Goal: Transaction & Acquisition: Purchase product/service

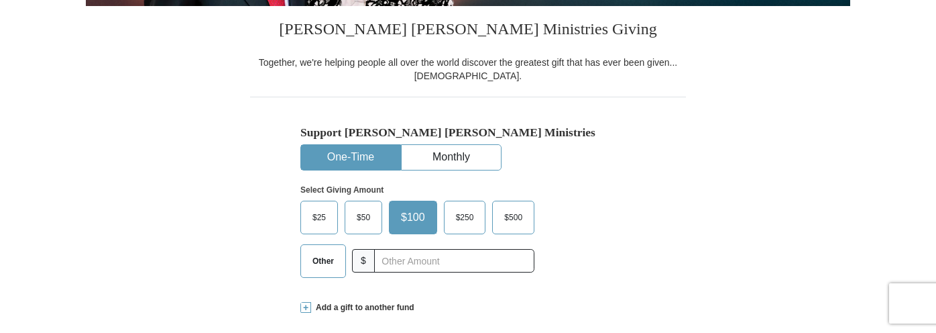
scroll to position [418, 0]
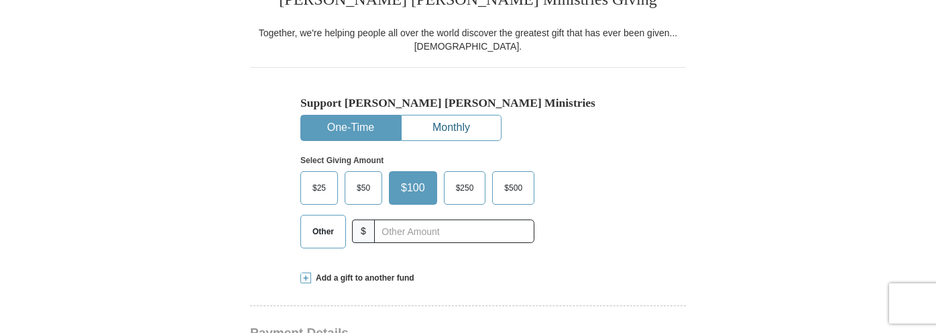
click at [495, 116] on button "Monthly" at bounding box center [451, 127] width 99 height 25
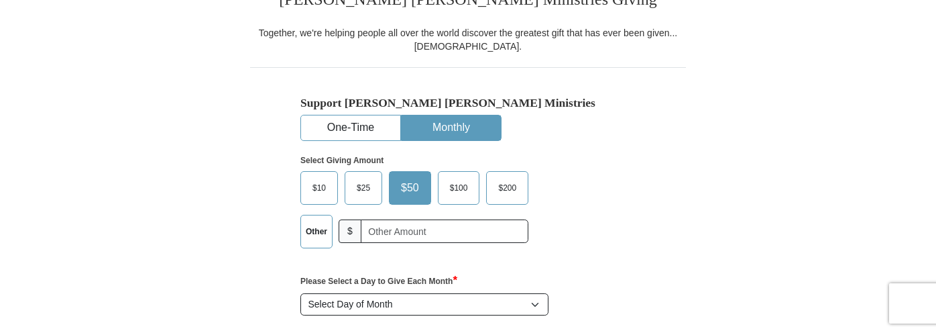
click at [324, 228] on label "Other" at bounding box center [316, 231] width 31 height 32
click at [0, 0] on input "Other" at bounding box center [0, 0] width 0 height 0
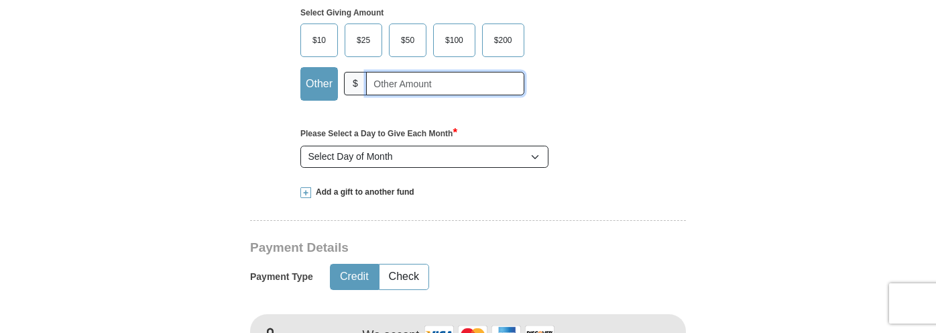
scroll to position [566, 0]
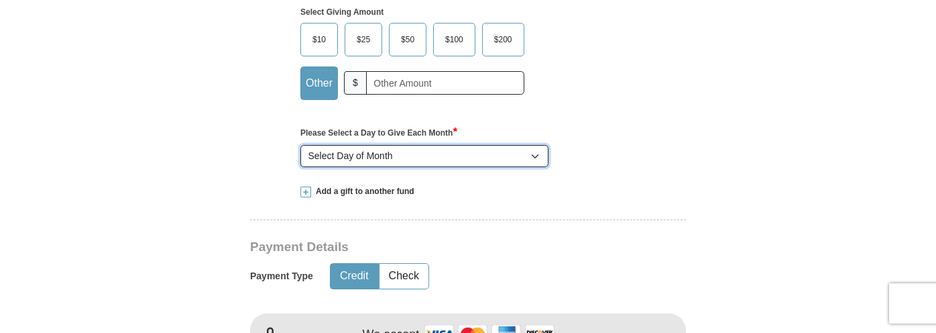
click at [419, 154] on select "Select Day of Month 1 2 3 4 5 6 7 8 9 10 11 12 13 14 15 16 17 18 19 20 21 22 23…" at bounding box center [424, 156] width 248 height 23
select select "20"
click at [300, 145] on select "Select Day of Month 1 2 3 4 5 6 7 8 9 10 11 12 13 14 15 16 17 18 19 20 21 22 23…" at bounding box center [424, 156] width 248 height 23
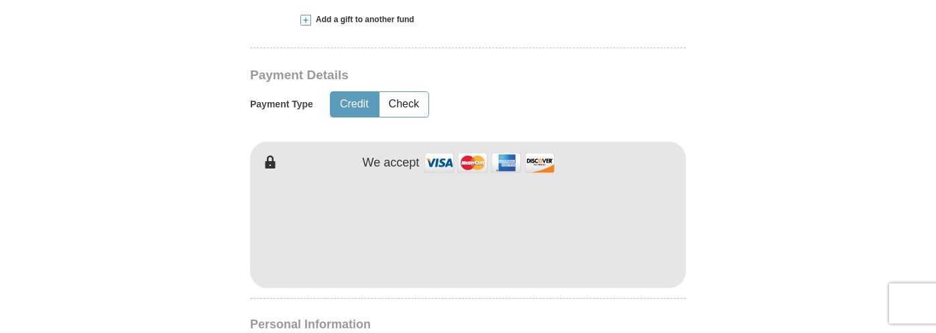
scroll to position [742, 0]
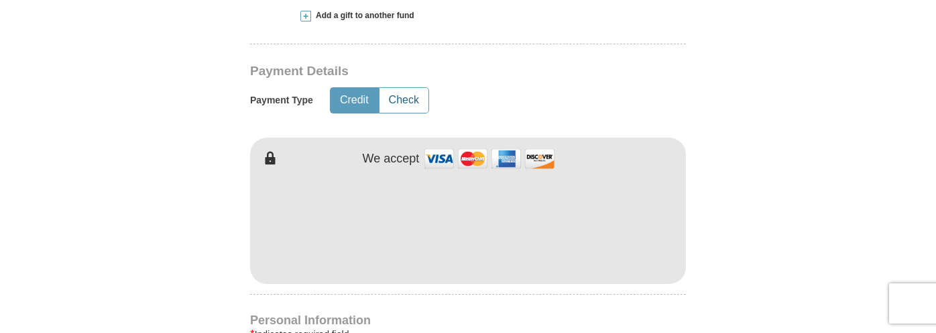
click at [410, 97] on button "Check" at bounding box center [403, 100] width 49 height 25
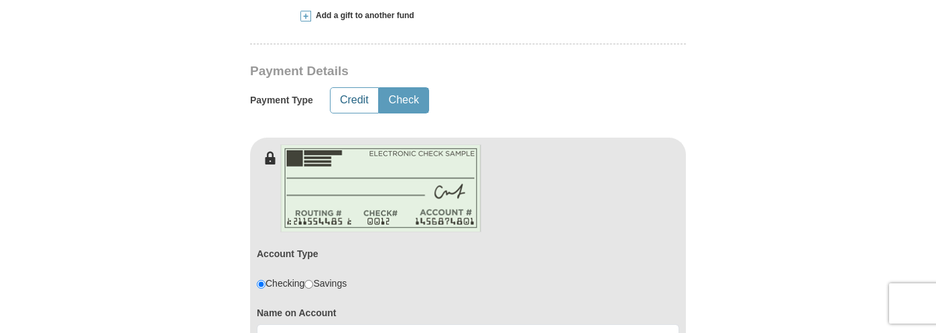
click at [373, 101] on button "Credit" at bounding box center [354, 100] width 48 height 25
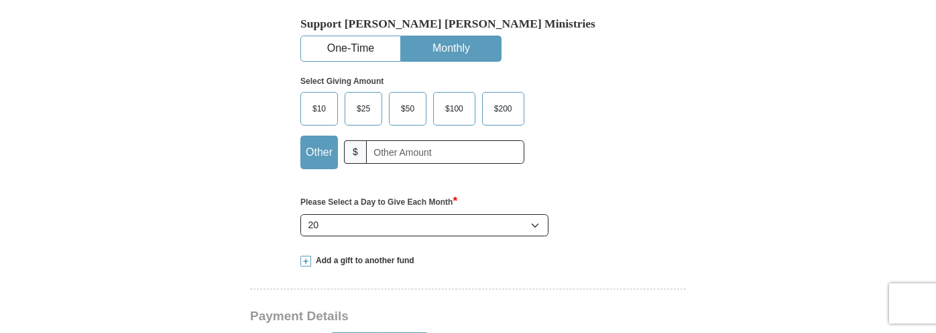
scroll to position [462, 0]
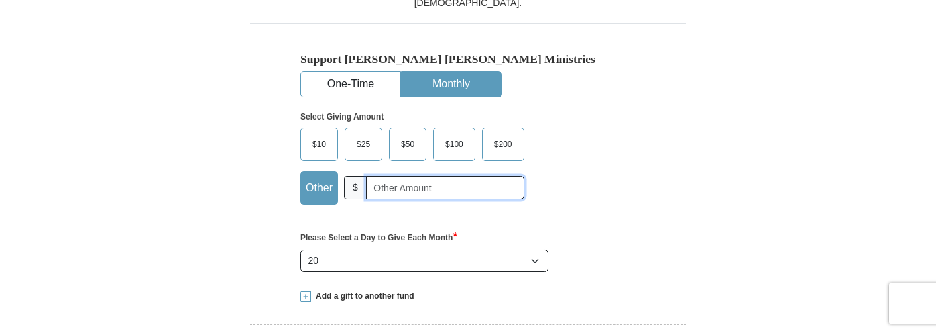
click at [426, 190] on input "text" at bounding box center [445, 187] width 158 height 23
type input "21.46"
click at [657, 174] on div "Support Kenneth Copeland Ministries One-Time Monthly Select Giving Amount Amoun…" at bounding box center [468, 149] width 436 height 253
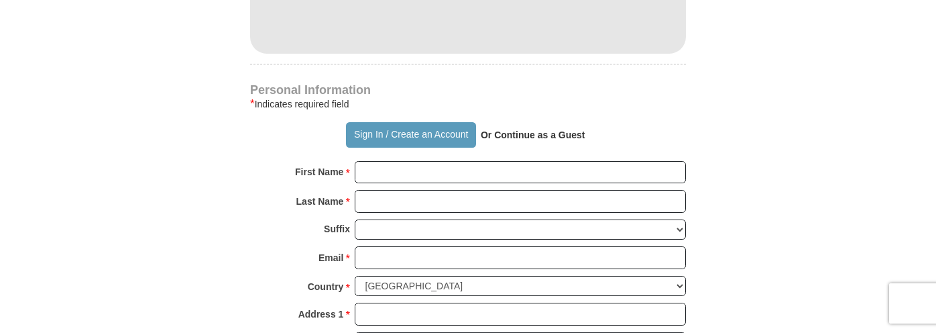
scroll to position [978, 0]
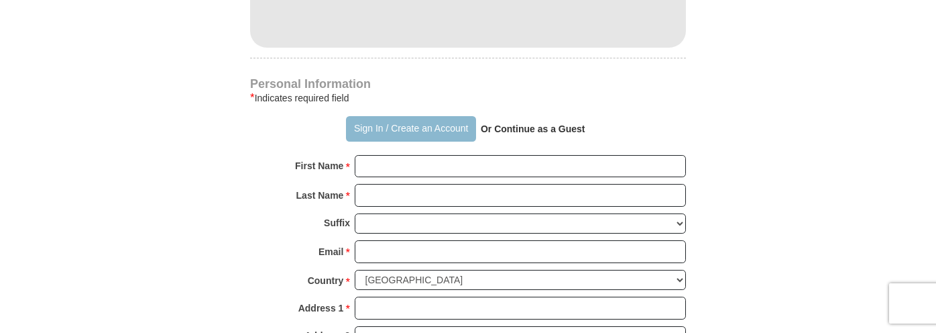
click at [420, 133] on button "Sign In / Create an Account" at bounding box center [410, 128] width 129 height 25
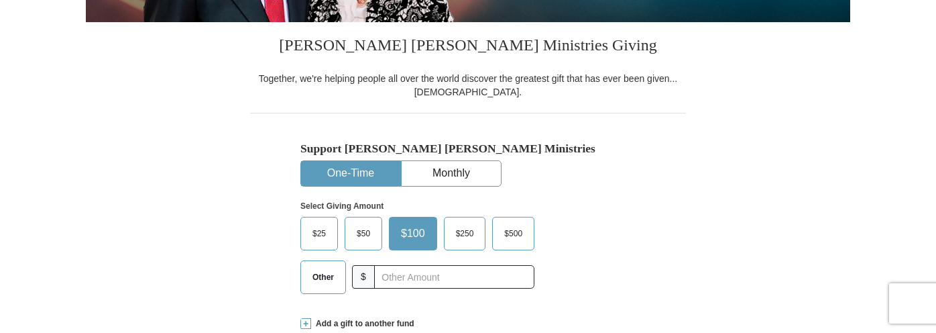
scroll to position [467, 0]
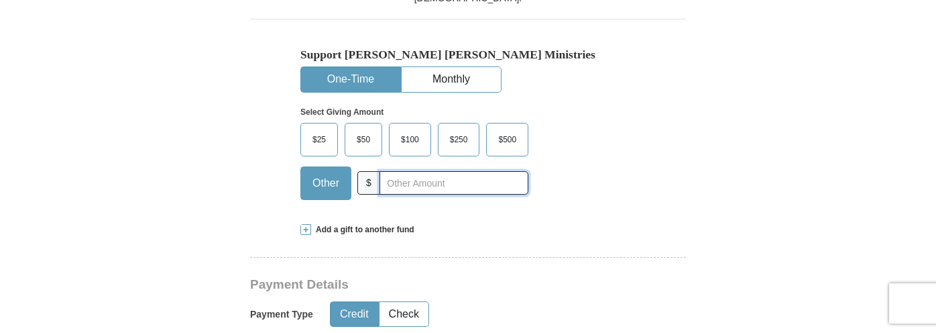
click at [410, 182] on input "text" at bounding box center [453, 182] width 149 height 23
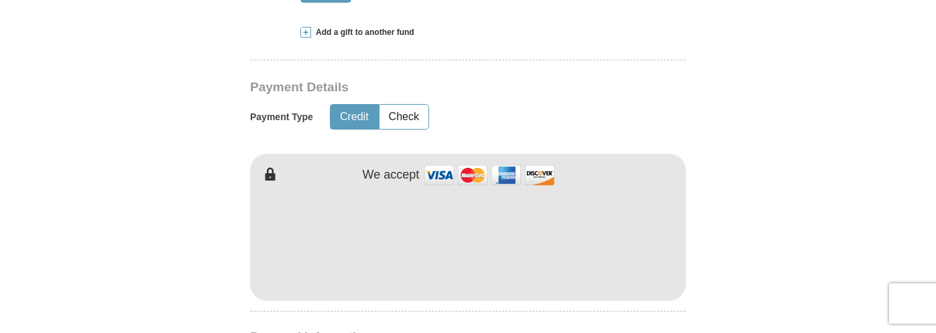
scroll to position [685, 0]
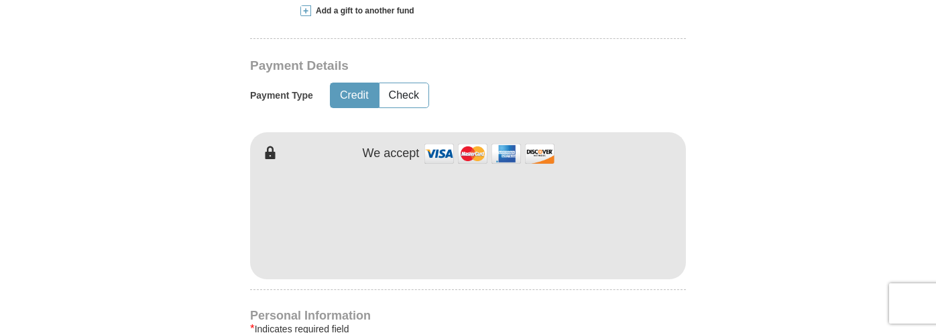
type input "21.46"
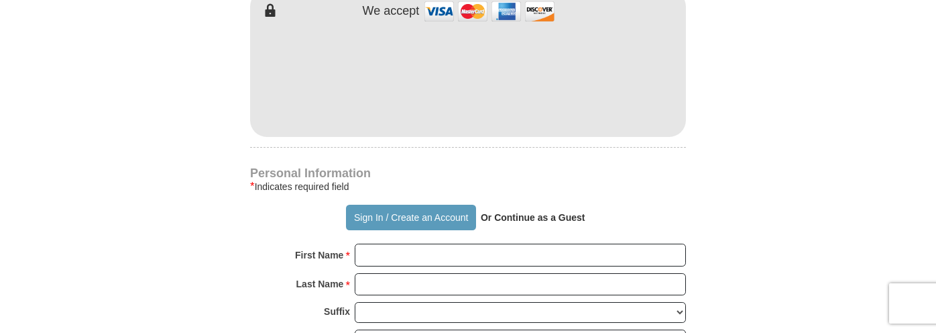
scroll to position [866, 0]
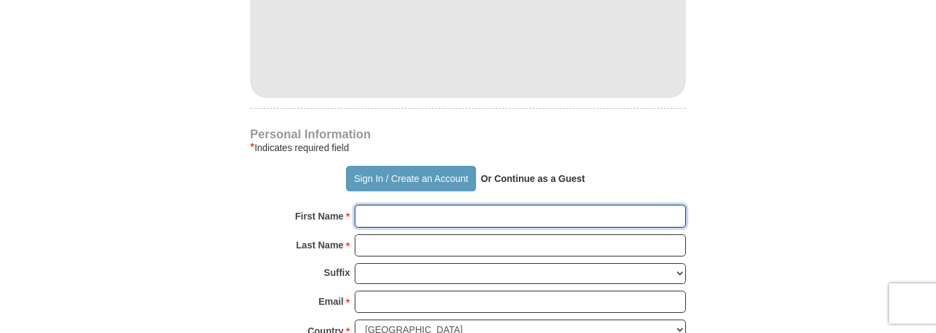
click at [481, 217] on input "First Name *" at bounding box center [520, 215] width 331 height 23
type input "Soomin"
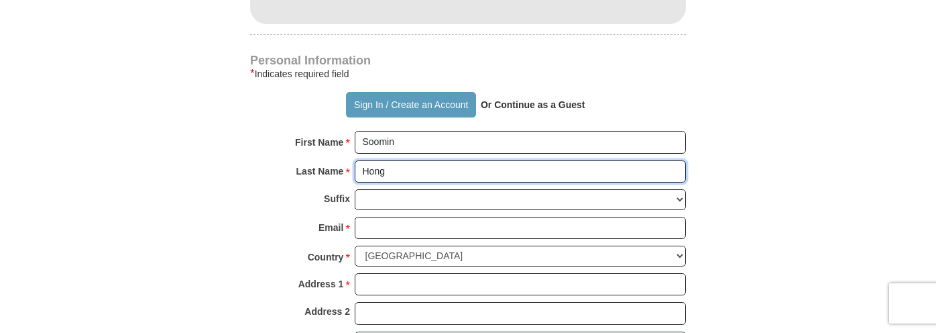
scroll to position [942, 0]
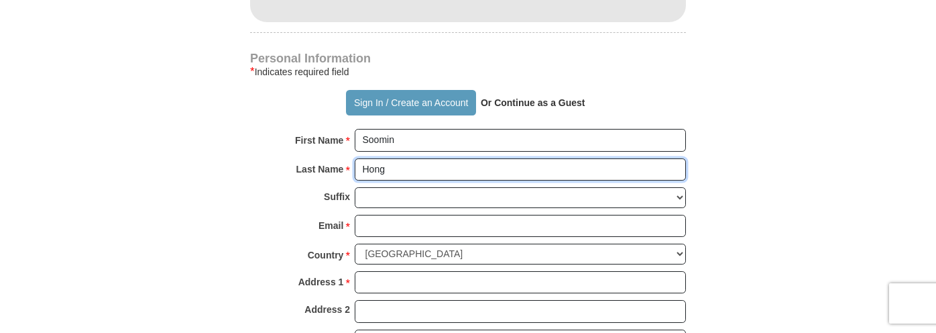
type input "Hong"
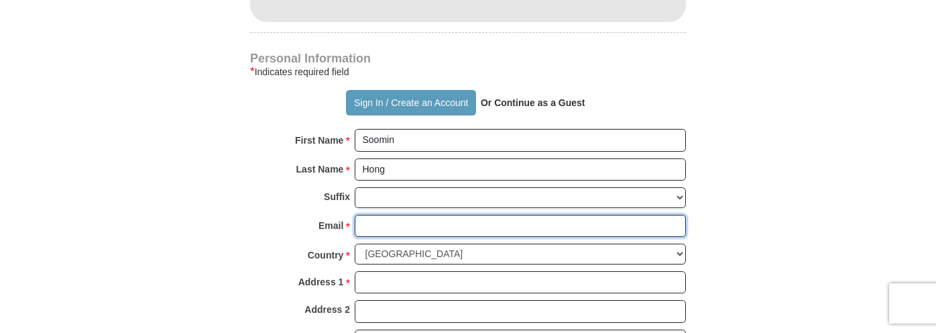
click at [414, 227] on input "Email *" at bounding box center [520, 226] width 331 height 23
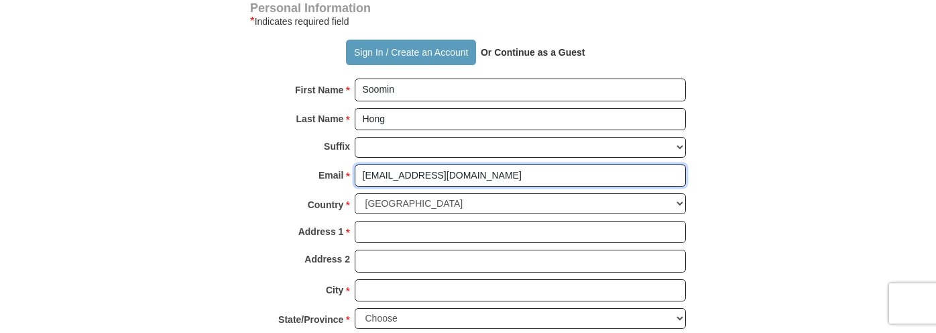
type input "[EMAIL_ADDRESS][DOMAIN_NAME]"
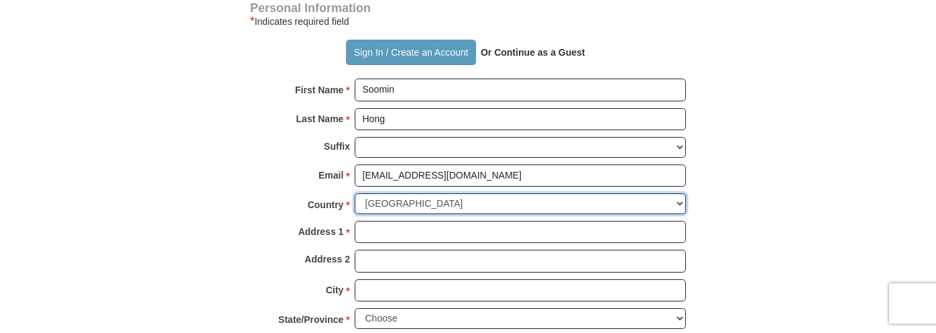
click at [476, 193] on select "United States of America Canada Antigua and Barbuda Argentina Armenia Aruba Aus…" at bounding box center [520, 203] width 331 height 21
select select "KR"
click at [355, 193] on select "United States of America Canada Antigua and Barbuda Argentina Armenia Aruba Aus…" at bounding box center [520, 203] width 331 height 21
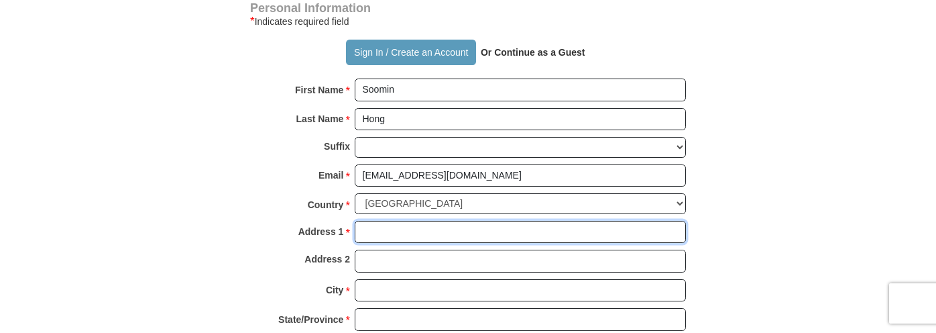
click at [430, 236] on input "Address 1 *" at bounding box center [520, 232] width 331 height 23
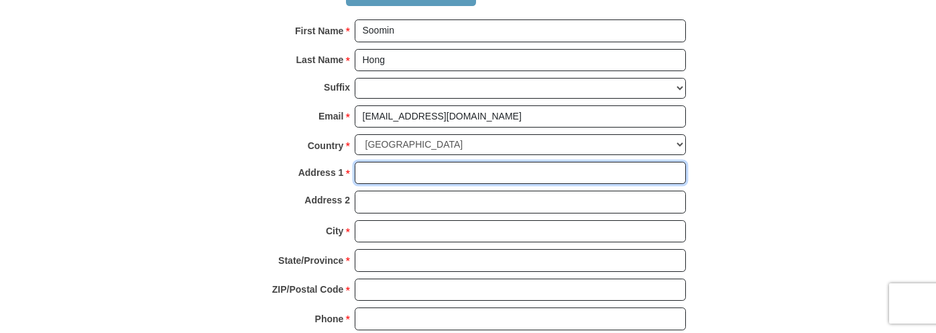
scroll to position [1069, 0]
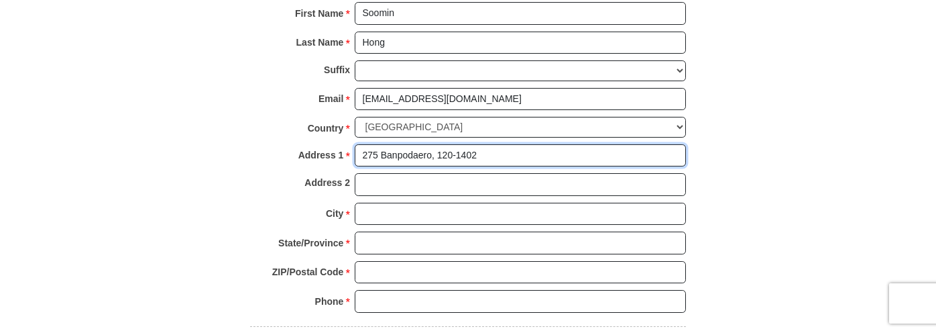
type input "275 Banpodaero, 120-1402"
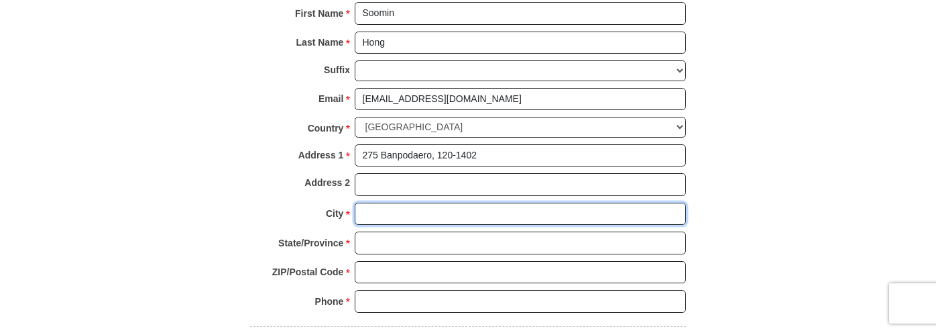
click at [422, 210] on input "City *" at bounding box center [520, 213] width 331 height 23
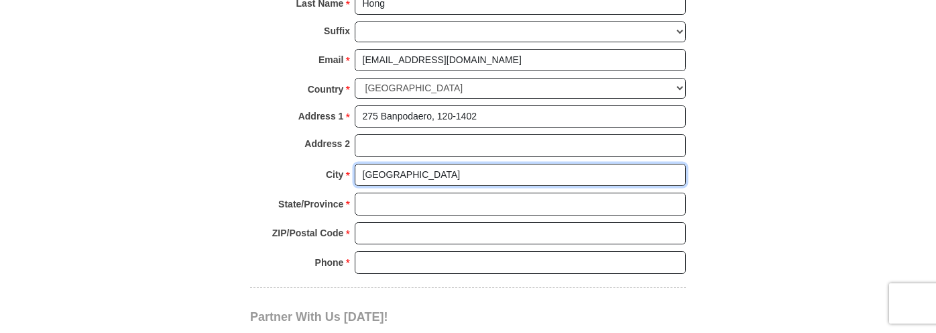
type input "Seoul"
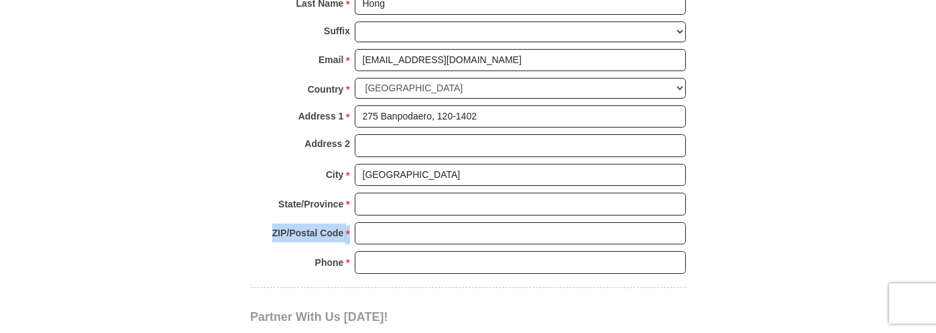
click at [415, 225] on div "Personal Information * Indicates required field Sign In / Create an Account Or …" at bounding box center [468, 87] width 436 height 400
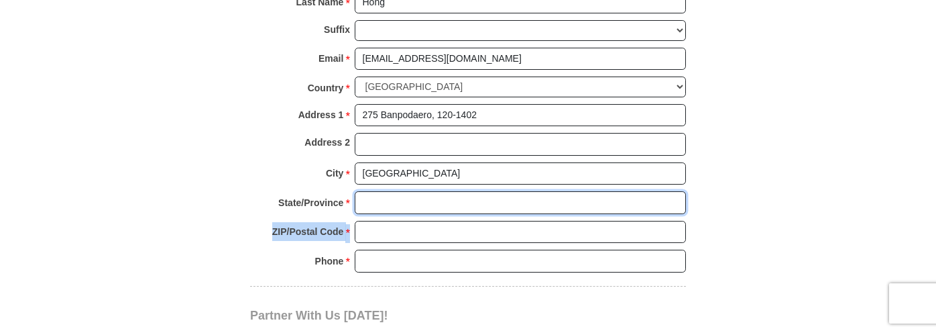
click at [420, 204] on input "State/Province *" at bounding box center [520, 202] width 331 height 23
type input "Seoul"
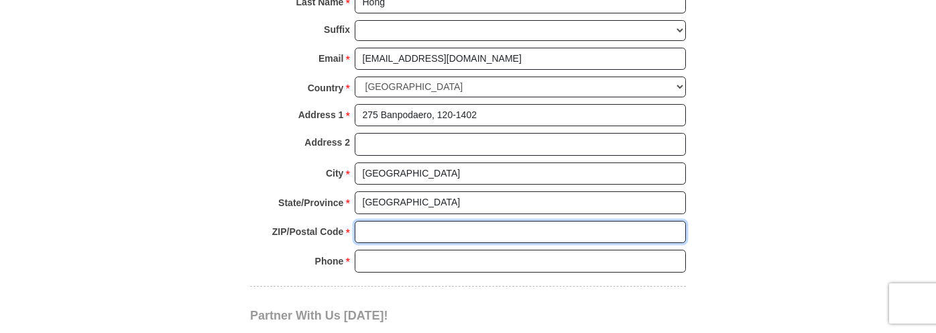
click at [413, 236] on input "ZIP/Postal Code *" at bounding box center [520, 232] width 331 height 23
type input "06547"
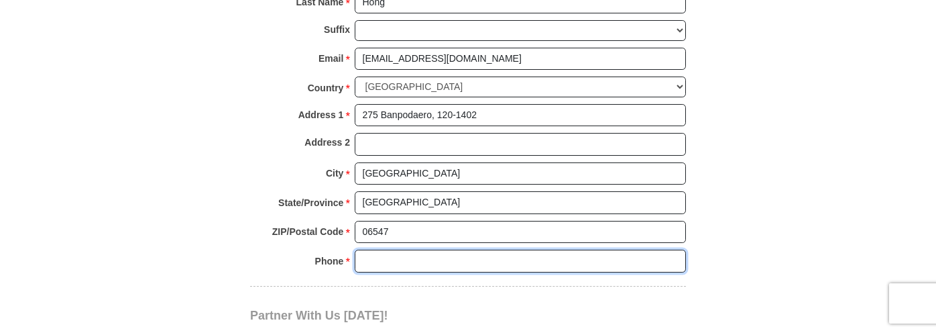
click at [410, 263] on input "Phone * *" at bounding box center [520, 260] width 331 height 23
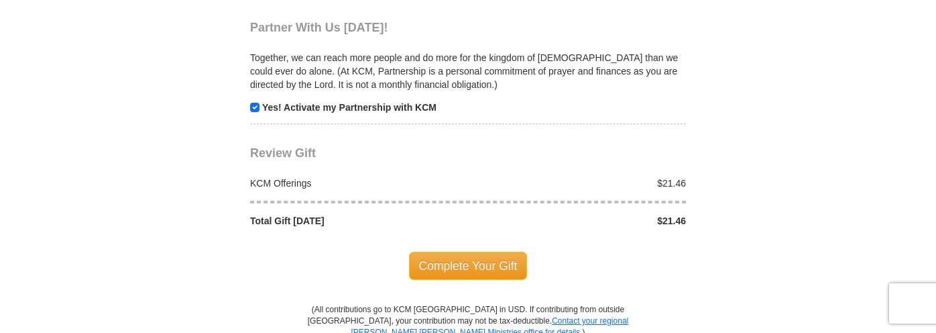
scroll to position [1415, 0]
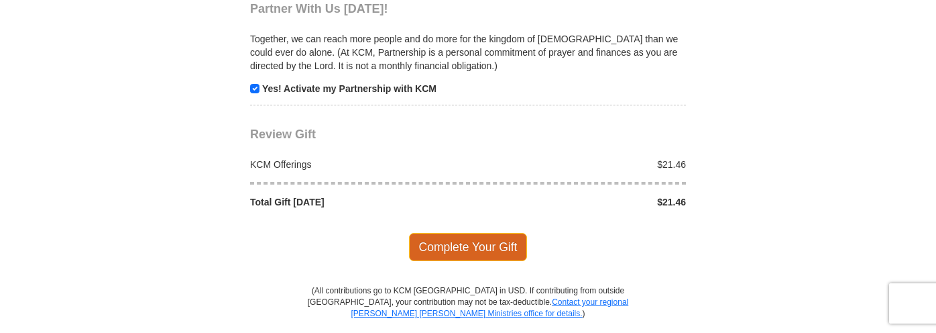
type input "821028294377"
click at [432, 249] on span "Complete Your Gift" at bounding box center [468, 247] width 119 height 28
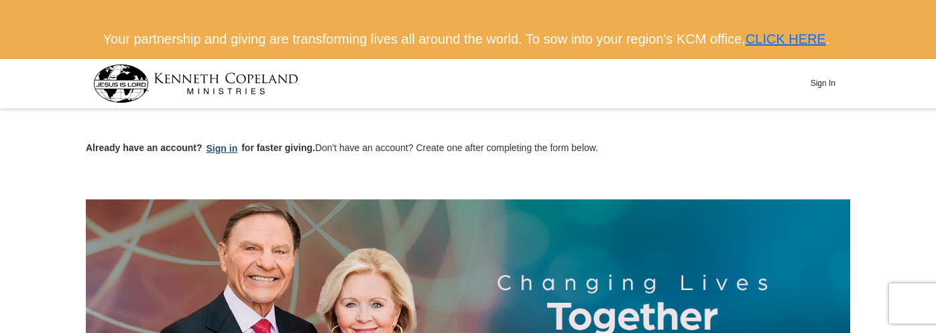
click at [223, 149] on button "Sign in" at bounding box center [222, 148] width 40 height 15
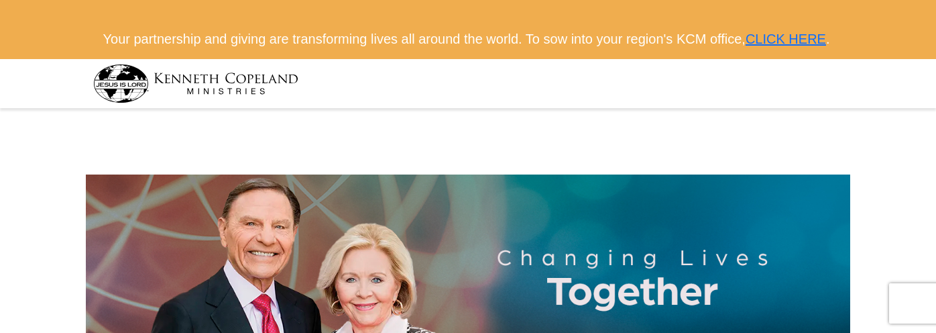
click at [203, 84] on img at bounding box center [195, 83] width 205 height 38
